Goal: Information Seeking & Learning: Learn about a topic

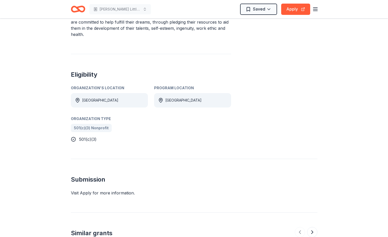
scroll to position [98, 0]
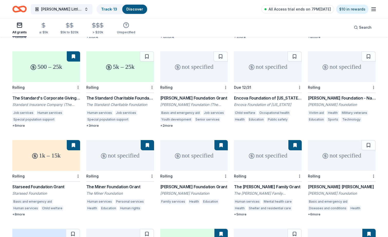
scroll to position [132, 0]
